Goal: Communication & Community: Answer question/provide support

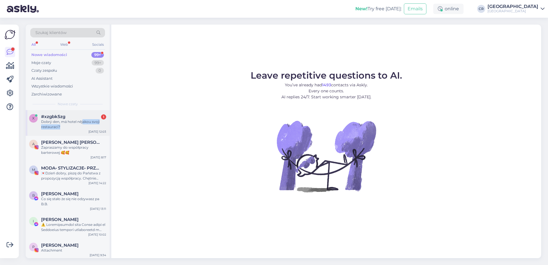
click at [83, 124] on div "Dobrý den, má hotel nějakou svoji restauraci?" at bounding box center [73, 124] width 65 height 10
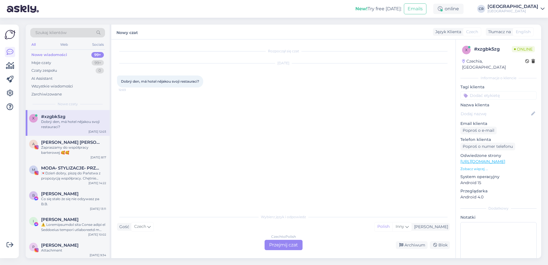
click at [277, 243] on div "Czech to Polish Przejmij czat" at bounding box center [284, 245] width 38 height 10
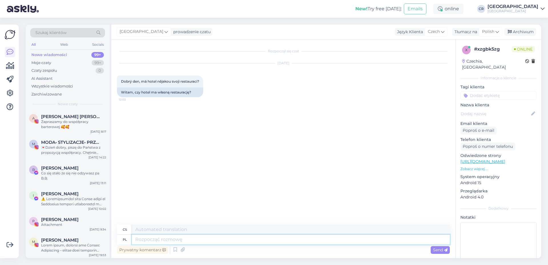
click at [202, 239] on textarea at bounding box center [291, 239] width 318 height 10
type textarea "Dzień"
type textarea "Den"
type textarea "Dzień dobry."
type textarea "Dobré ráno."
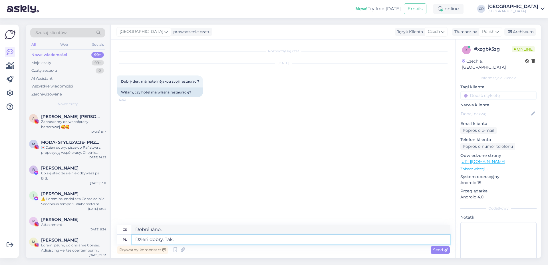
type textarea "Dzień dobry. Tak,"
type textarea "Dobré ráno. Ano,"
type textarea "Dzień dobry. Tak, posiasamy R"
type textarea "Dobré ráno. Ano, máme."
type textarea "Dzień dobry. Tak, posiasamy Restaurację"
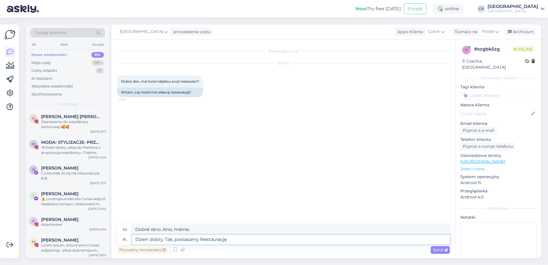
type textarea "Dobré ráno. Ano, máme restauraci."
click at [190, 241] on textarea "Dzień dobry. Tak, posiasamy Restaurację" at bounding box center [291, 239] width 318 height 10
click at [234, 240] on textarea "Dzień dobry. Tak, posiadamy Restaurację" at bounding box center [291, 239] width 318 height 10
type textarea "Dzień dobry. Tak, posiadamy Restaurację A"
type textarea "Dobré ráno. Ano, máme restauraci A."
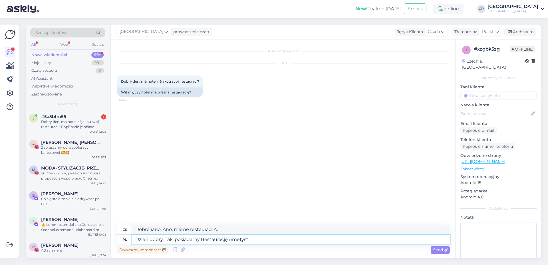
type textarea "Dzień dobry. Tak, posiadamy Restaurację Ametyst."
type textarea "Dobré ráno. Ano, máme restauraci Ametyst."
type textarea "Dzień dobry. Tak, posiadamy Restaurację Ametyst."
click at [433, 248] on span "Send" at bounding box center [440, 249] width 15 height 5
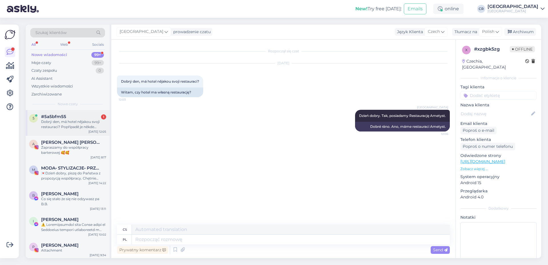
click at [75, 120] on div "Dobrý den, má hotel nějakou svoji restauraci? Popřípadě je někde možnost přečís…" at bounding box center [73, 124] width 65 height 10
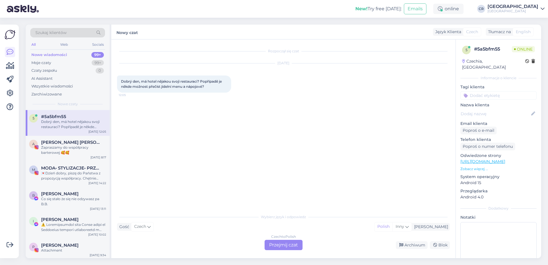
click at [281, 246] on div "Czech to Polish Przejmij czat" at bounding box center [284, 245] width 38 height 10
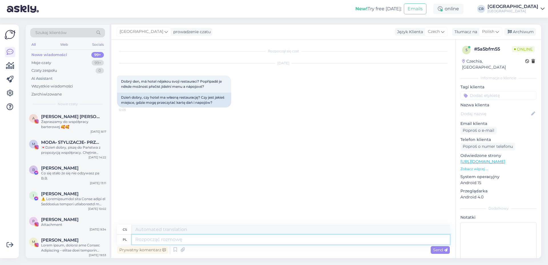
click at [151, 240] on textarea at bounding box center [291, 239] width 318 height 10
type textarea "Dzień"
type textarea "Den"
type textarea "Dzień dobry."
type textarea "Dobré ráno."
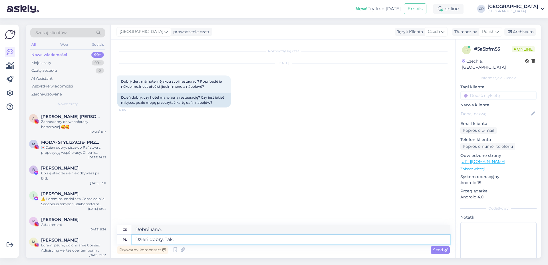
type textarea "Dzień dobry. Tak, p"
type textarea "Dobré ráno. Ano,"
type textarea "Dzień dobry. Tak, posiadamy"
type textarea "Dobré ráno. Ano, máme."
type textarea "Dzień dobry. Tak, posiadamy Restaurację"
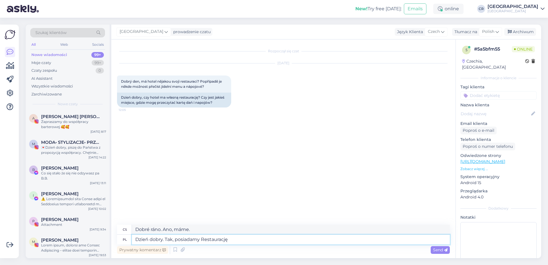
type textarea "Dobré ráno. Ano, máme restauraci."
type textarea "Dzień dobry. Tak, posiadamy Restaurację Ametyst"
type textarea "Dobré ráno. Ano, máme restauraci Ametyst."
type textarea "Dzień dobry. Tak, posiadamy Restaurację Ametyst, kartę zn"
type textarea "Dobré ráno. Ano, máme restauraci Ametyst, kartu"
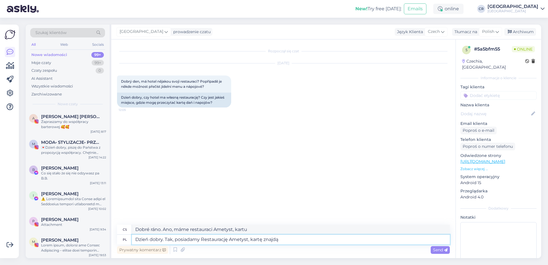
type textarea "Dzień dobry. Tak, posiadamy Restaurację Ametyst, kartę znajdą p"
type textarea "Dobré ráno. Ano, máme restauraci Ametyst, vizitku najdete."
type textarea "Dzień dobry. Tak, posiadamy Restaurację Ametyst, kartę znajdą P"
type textarea "Dobré ráno. Ano, máme restauraci Ametyst, menu je k dispozici."
type textarea "Dzień dobry. Tak, posiadamy Restaurację Ametyst, kartę znajdą Państwo n"
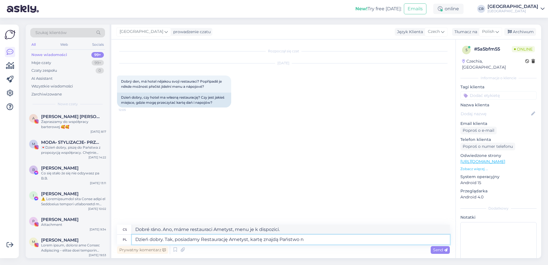
type textarea "Dobré ráno. Ano, máme restauraci Ametyst, jídelní lístek najdete zde."
type textarea "Dzień dobry. Tak, posiadamy Restaurację Ametyst, kartę znajdą Państwo na"
type textarea "Dobré ráno. Ano, máme restauraci Ametyst, jídelní lístek najdete na"
type textarea "Dzień dobry. Tak, posiadamy Restaurację Ametyst, kartę znajdą Państwo na Naszej…"
type textarea "Dobré ráno. Ano, máme restauraci Ametyst, jídelní lístek najdete na našich webo…"
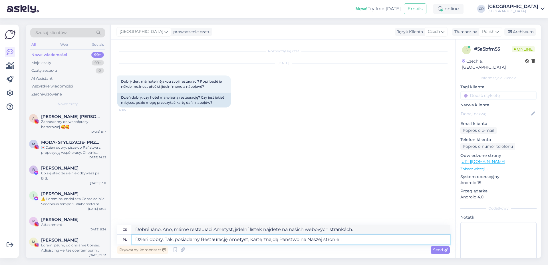
type textarea "Dzień dobry. Tak, posiadamy Restaurację Ametyst, kartę znajdą Państwo na Naszej…"
type textarea "Dobré ráno. Ano, máme restauraci Ametyst. Jídelní lístek najdete na našich webo…"
type textarea "Dzień dobry. Tak, posiadamy Restaurację Ametyst, kartę znajdą Państwo na Naszej…"
type textarea "Dobré ráno. Ano, máme restauraci Ametyst, jídelní lístek najdete na našich webo…"
type textarea "Dzień dobry. Tak, posiadamy Restaurację Ametyst, kartę znajdą Państwo na Naszej…"
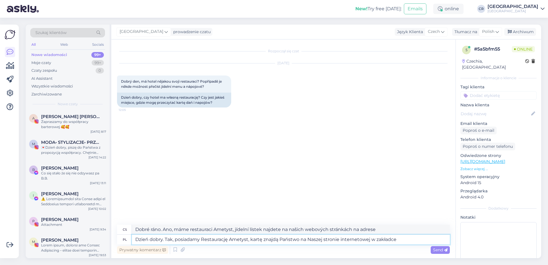
type textarea "Dobré ráno. Ano, máme restauraci Ametyst. Jídelní lístek najdete na našich webo…"
type textarea "Dzień dobry. Tak, posiadamy Restaurację Ametyst, kartę znajdą Państwo na Naszej…"
click at [440, 251] on span "Send" at bounding box center [440, 249] width 15 height 5
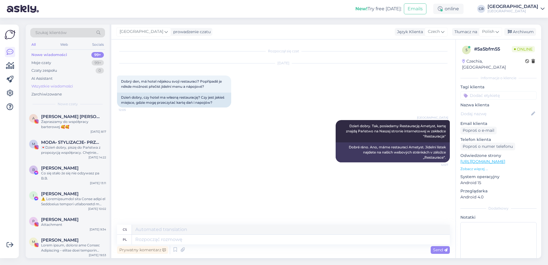
click at [51, 83] on div "Wszystkie wiadomości" at bounding box center [52, 86] width 42 height 6
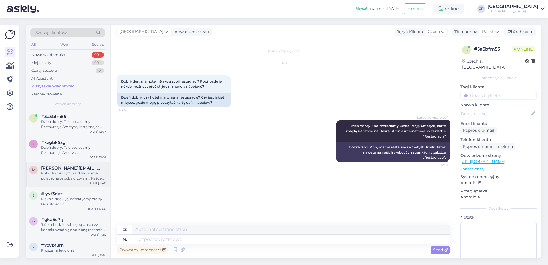
click at [63, 162] on div "m [PERSON_NAME][EMAIL_ADDRESS][PERSON_NAME][DOMAIN_NAME] Pokój Familijny to są …" at bounding box center [68, 174] width 84 height 26
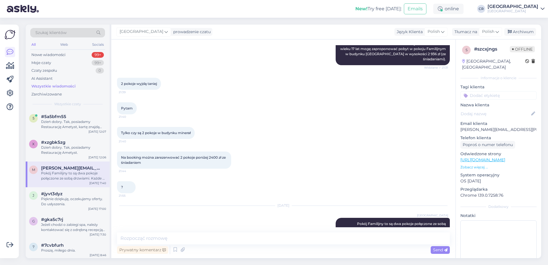
scroll to position [225, 0]
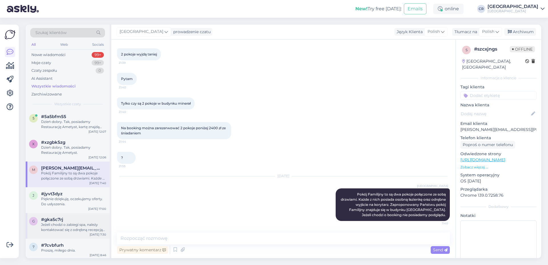
click at [66, 213] on div "g #gka5c7rj Jeżeli chodzi o zabiegi spa, należy kontaktować się z odrębną recep…" at bounding box center [68, 226] width 84 height 26
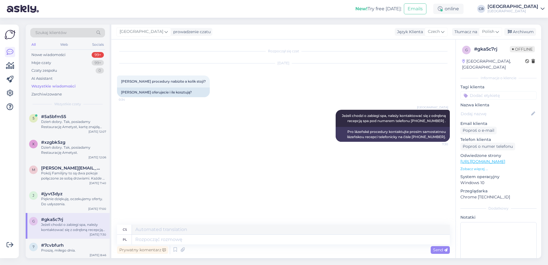
scroll to position [0, 0]
click at [65, 204] on div "Pięknie dziękuję, oczekujemy oferty. Do usłyszenia." at bounding box center [73, 201] width 65 height 10
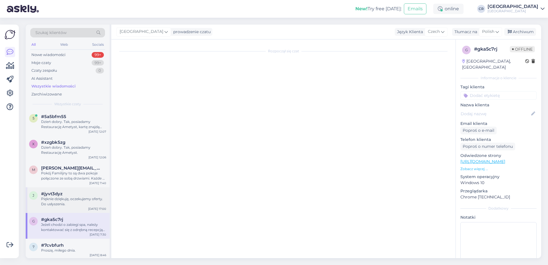
scroll to position [51, 0]
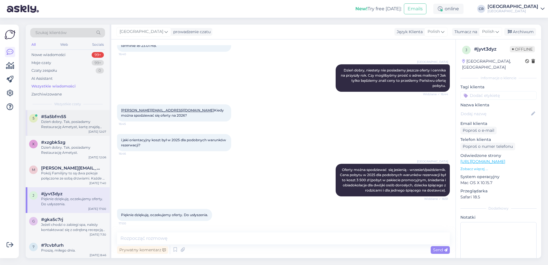
click at [69, 126] on div "Dzień dobry. Tak, posiadamy Restaurację Ametyst, kartę znajdą Państwo na Naszej…" at bounding box center [73, 124] width 65 height 10
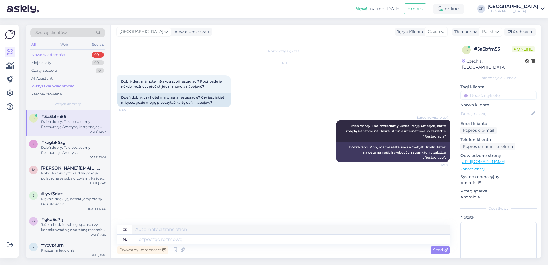
click at [53, 55] on div "Nowe wiadomości" at bounding box center [48, 55] width 34 height 6
